Goal: Information Seeking & Learning: Find specific page/section

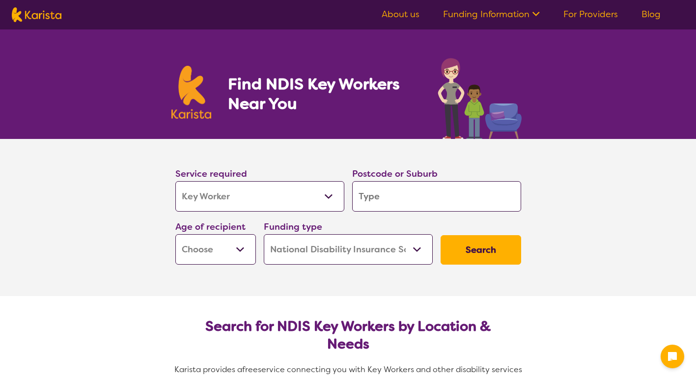
select select "Key Worker"
select select "NDIS"
select select "Key Worker"
select select "NDIS"
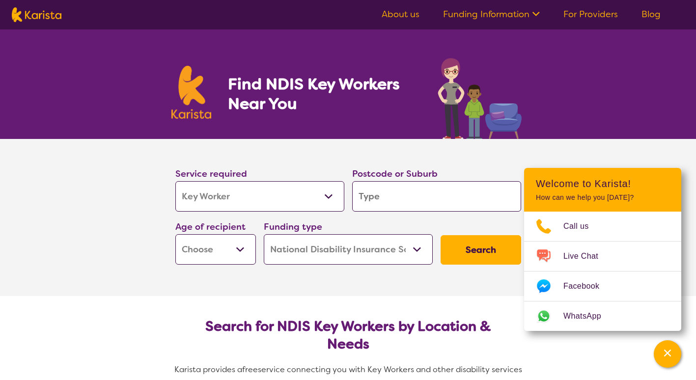
click at [234, 197] on select "Allied Health Assistant Assessment ([MEDICAL_DATA] or [MEDICAL_DATA]) Behaviour…" at bounding box center [259, 196] width 169 height 30
select select "[MEDICAL_DATA]"
click at [175, 181] on select "Allied Health Assistant Assessment ([MEDICAL_DATA] or [MEDICAL_DATA]) Behaviour…" at bounding box center [259, 196] width 169 height 30
select select "[MEDICAL_DATA]"
click at [384, 198] on input "search" at bounding box center [436, 196] width 169 height 30
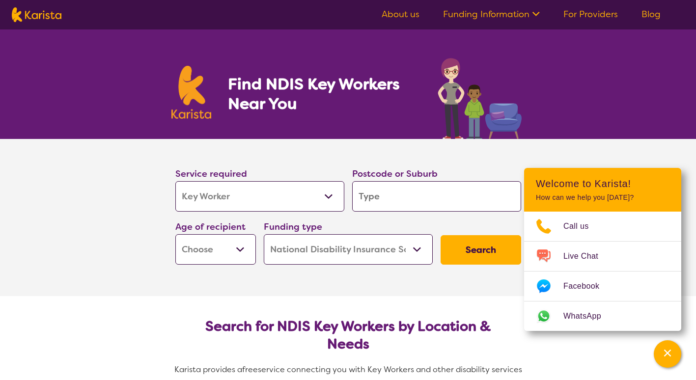
type input "2"
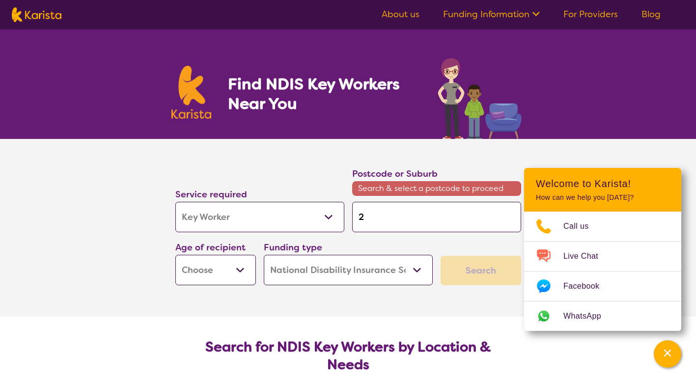
type input "27"
type input "277"
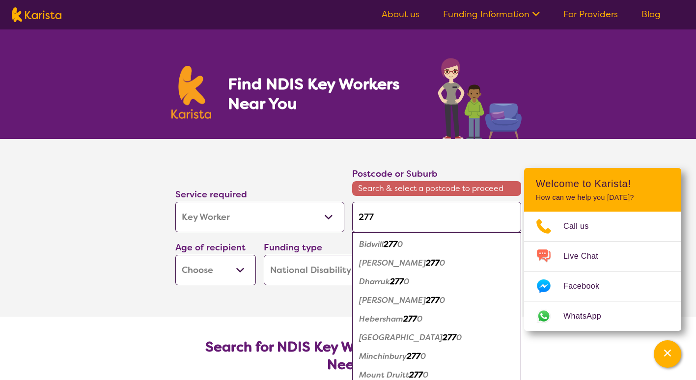
type input "2770"
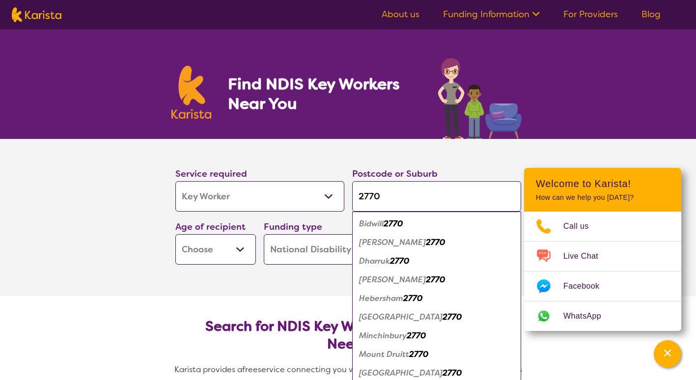
type input "2770"
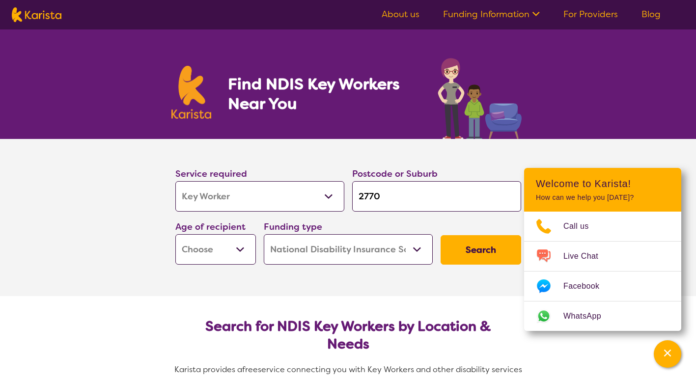
click at [474, 253] on button "Search" at bounding box center [481, 249] width 81 height 29
click at [228, 254] on select "Early Childhood - 0 to 9 Child - 10 to 11 Adolescent - 12 to 17 Adult - 18 to 6…" at bounding box center [215, 249] width 81 height 30
select select "AS"
click at [175, 234] on select "Early Childhood - 0 to 9 Child - 10 to 11 Adolescent - 12 to 17 Adult - 18 to 6…" at bounding box center [215, 249] width 81 height 30
select select "AS"
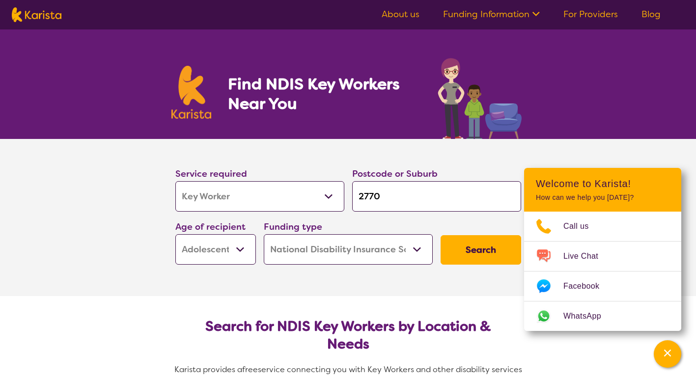
click at [479, 259] on button "Search" at bounding box center [481, 249] width 81 height 29
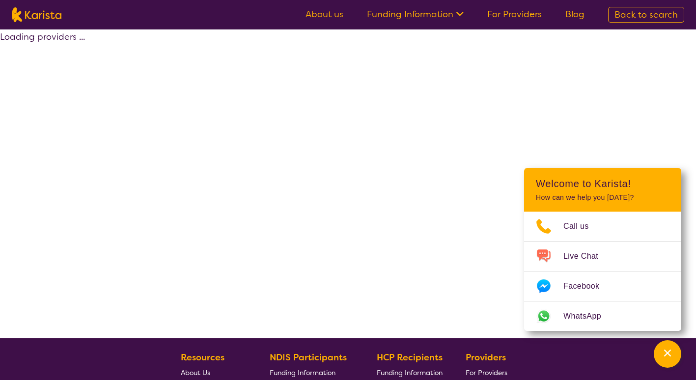
select select "by_score"
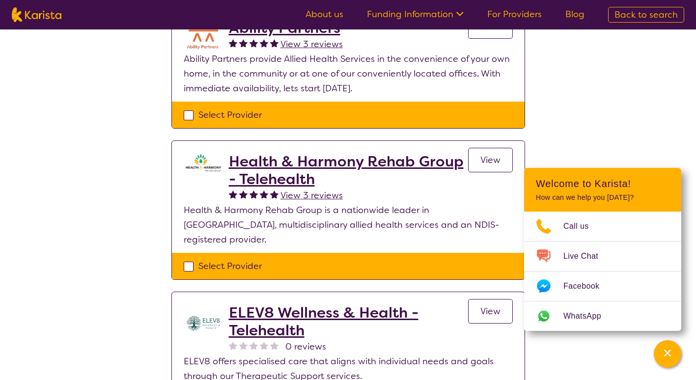
scroll to position [786, 0]
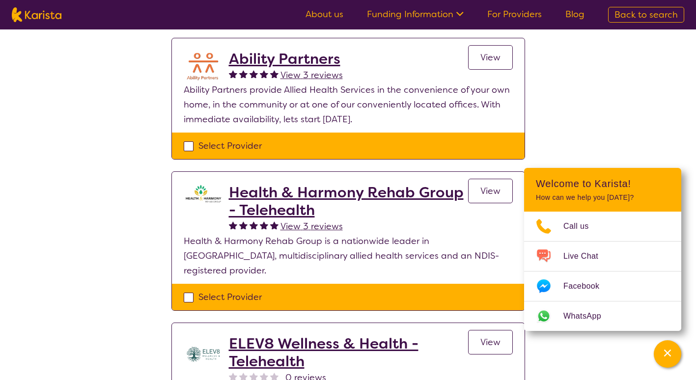
click at [486, 185] on span "View" at bounding box center [490, 191] width 20 height 12
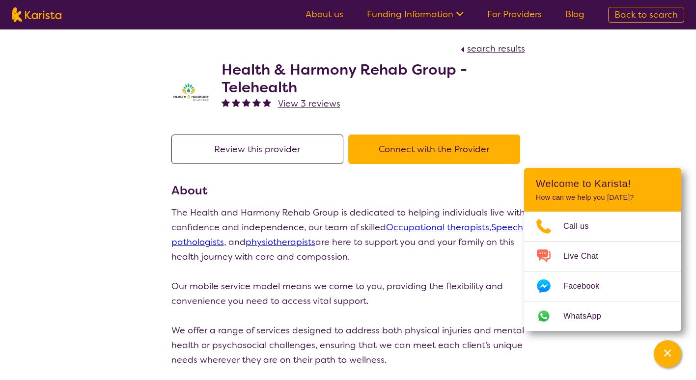
click at [498, 51] on span "search results" at bounding box center [496, 49] width 58 height 12
select select "by_score"
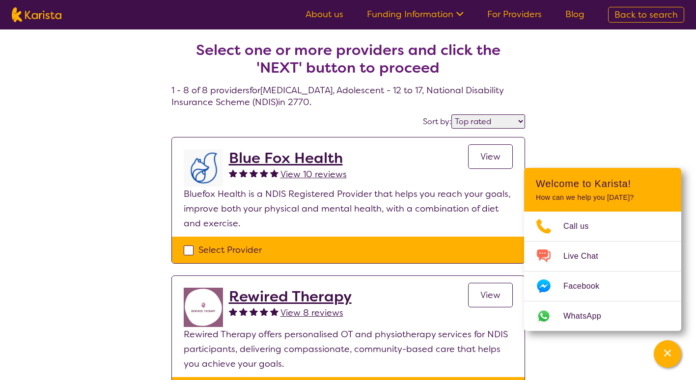
click at [474, 162] on link "View" at bounding box center [490, 156] width 45 height 25
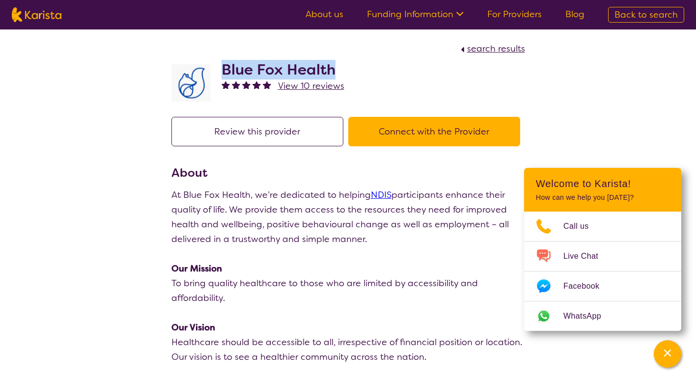
drag, startPoint x: 335, startPoint y: 71, endPoint x: 222, endPoint y: 70, distance: 112.5
click at [222, 70] on h2 "Blue Fox Health" at bounding box center [283, 70] width 123 height 18
copy h2 "Blue Fox Health"
select select "by_score"
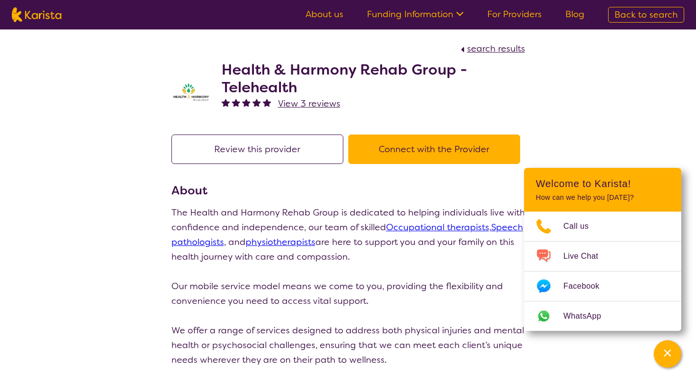
scroll to position [786, 0]
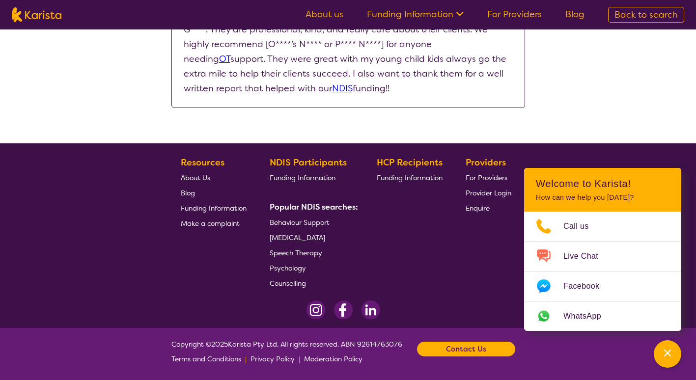
select select "by_score"
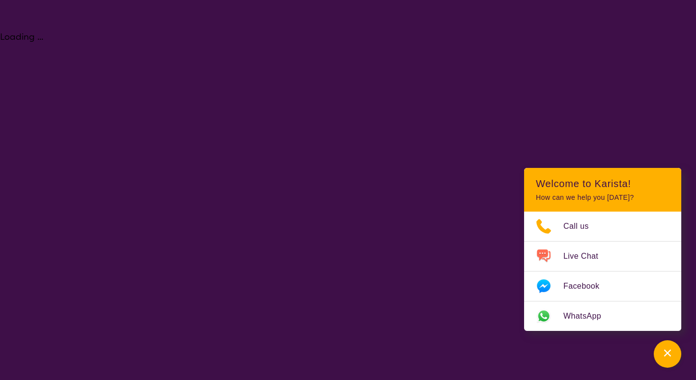
select select "Key Worker"
select select "AS"
select select "NDIS"
select select "Key Worker"
select select "AS"
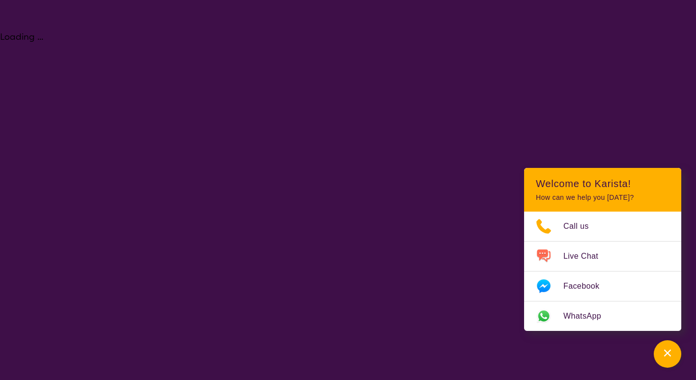
select select "NDIS"
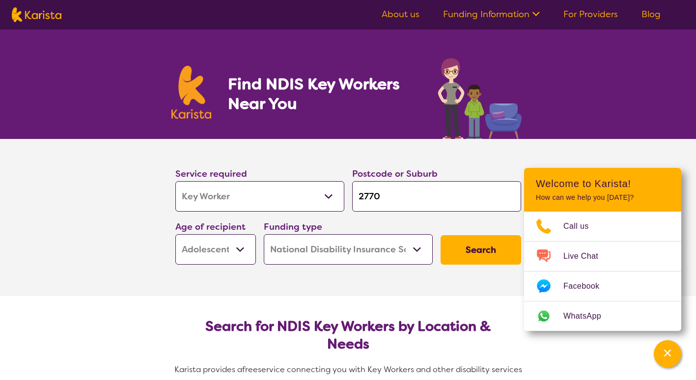
click at [451, 201] on input "2770" at bounding box center [436, 196] width 169 height 30
type input "2770"
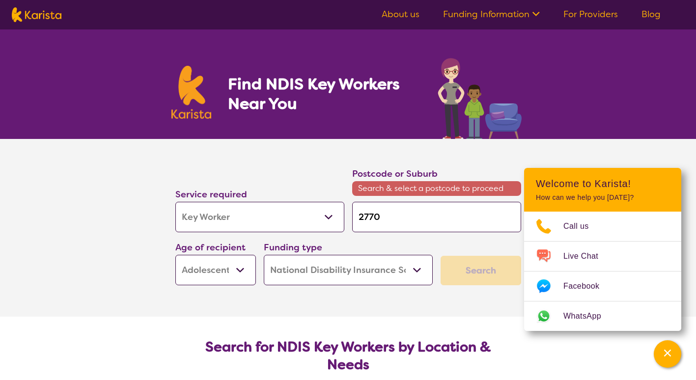
type input "2770"
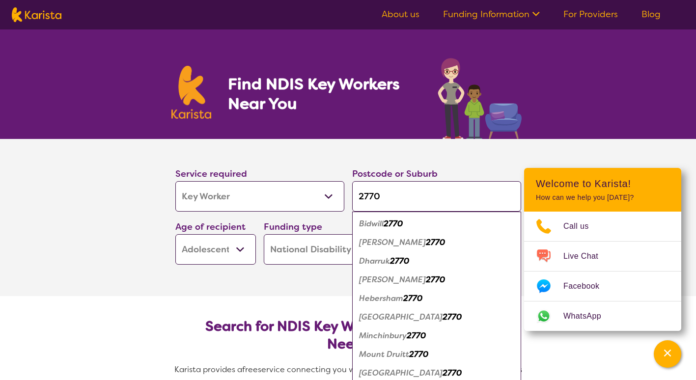
type input "277"
type input "2"
type input "m"
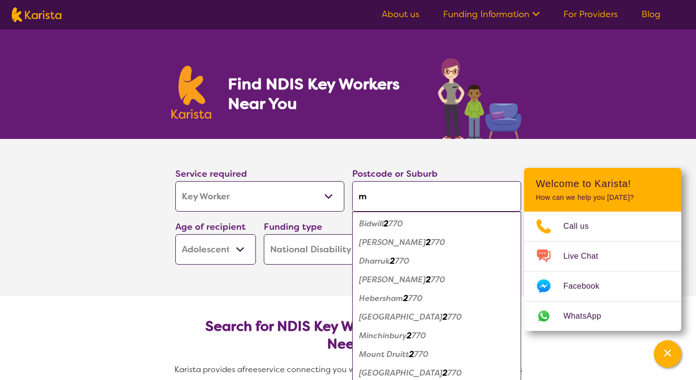
type input "mo"
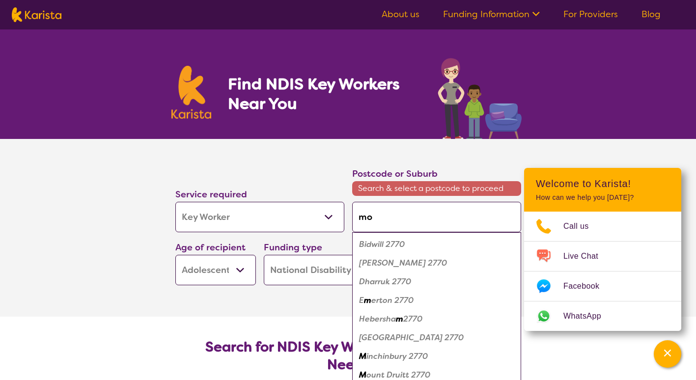
type input "mou"
type input "moun"
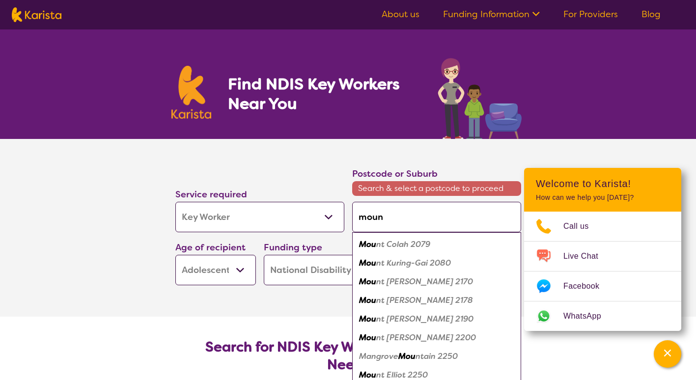
type input "mount"
type input "mount d"
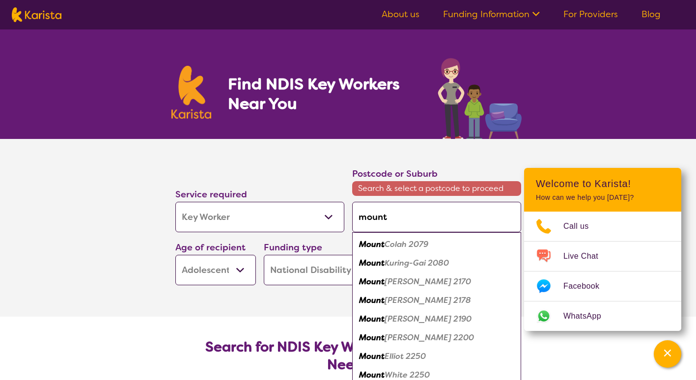
type input "mount d"
type input "mount dr"
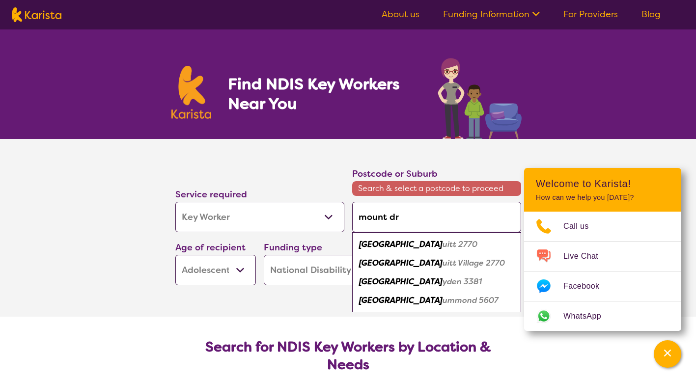
click at [420, 253] on div "Mount Dr uitt 2770" at bounding box center [436, 244] width 159 height 19
type input "2770"
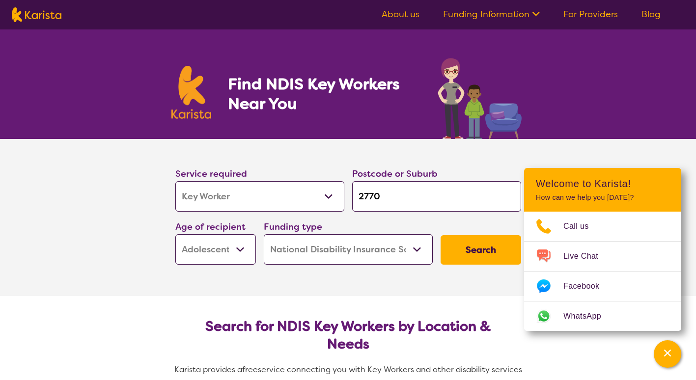
click at [423, 207] on input "2770" at bounding box center [436, 196] width 169 height 30
click at [463, 258] on button "Search" at bounding box center [481, 249] width 81 height 29
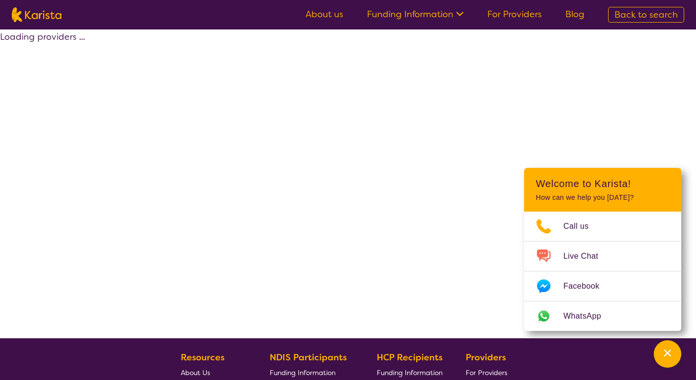
select select "NDIS"
select select "Key Worker"
select select "AS"
